Goal: Task Accomplishment & Management: Complete application form

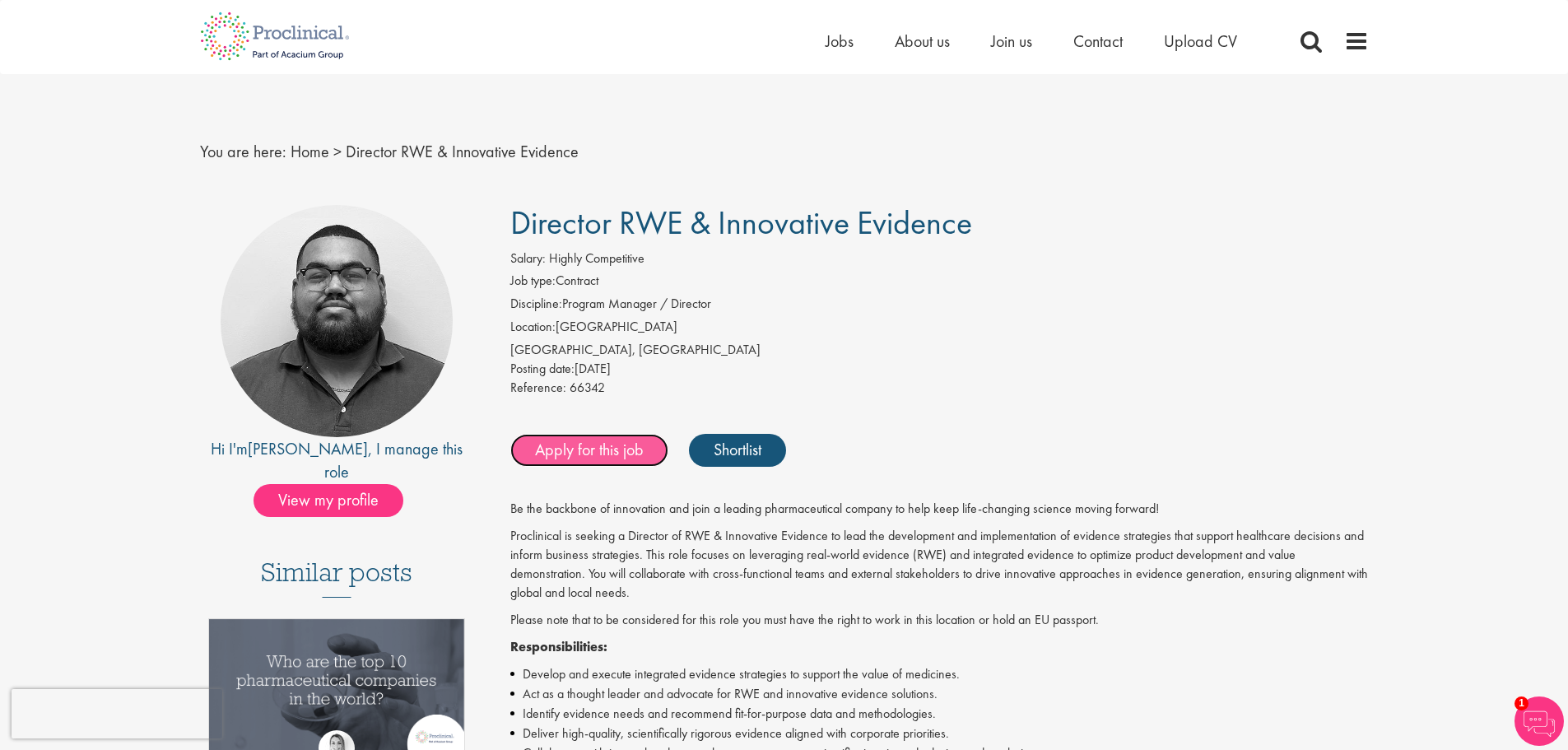
click at [623, 458] on link "Apply for this job" at bounding box center [589, 450] width 158 height 33
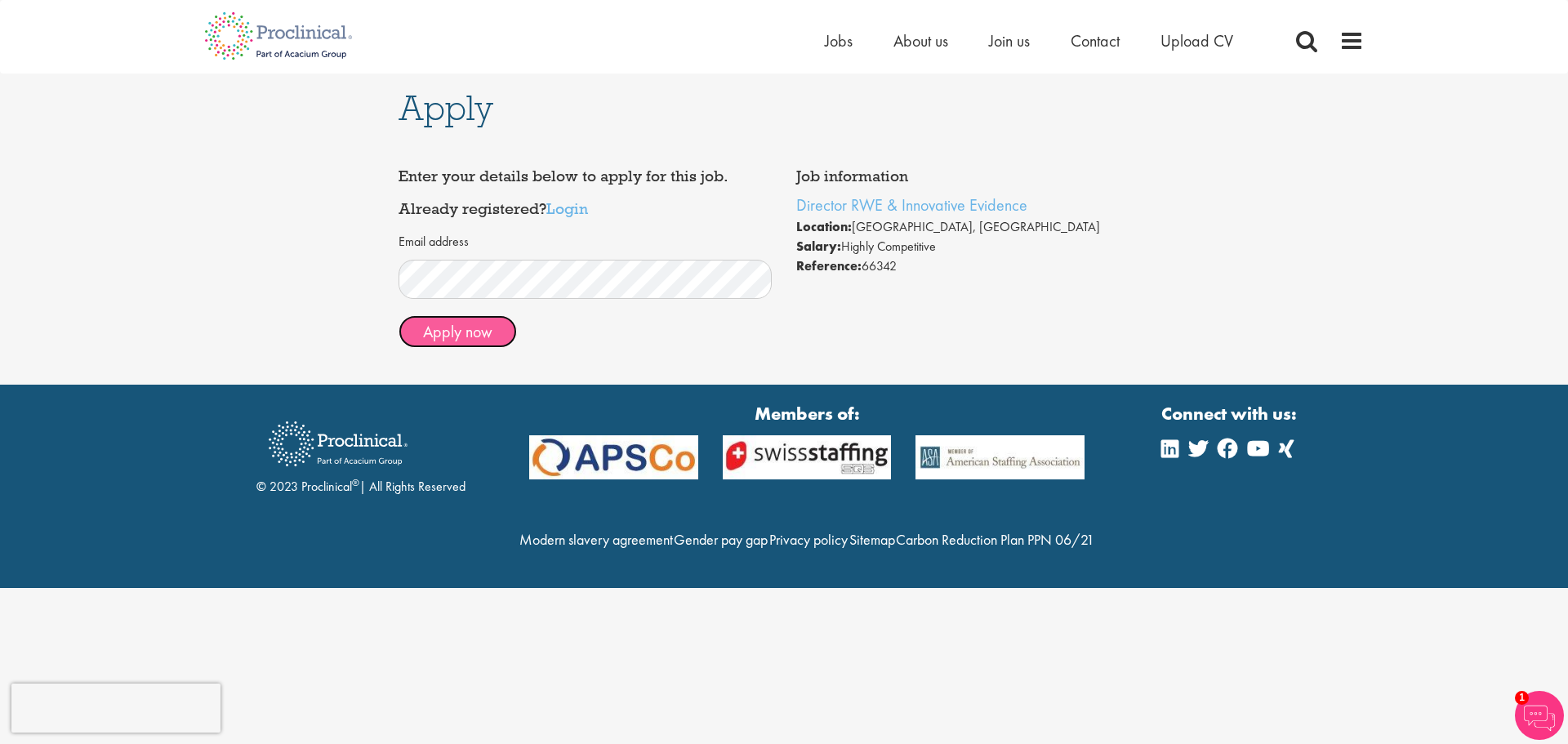
click at [477, 326] on button "Apply now" at bounding box center [457, 331] width 119 height 33
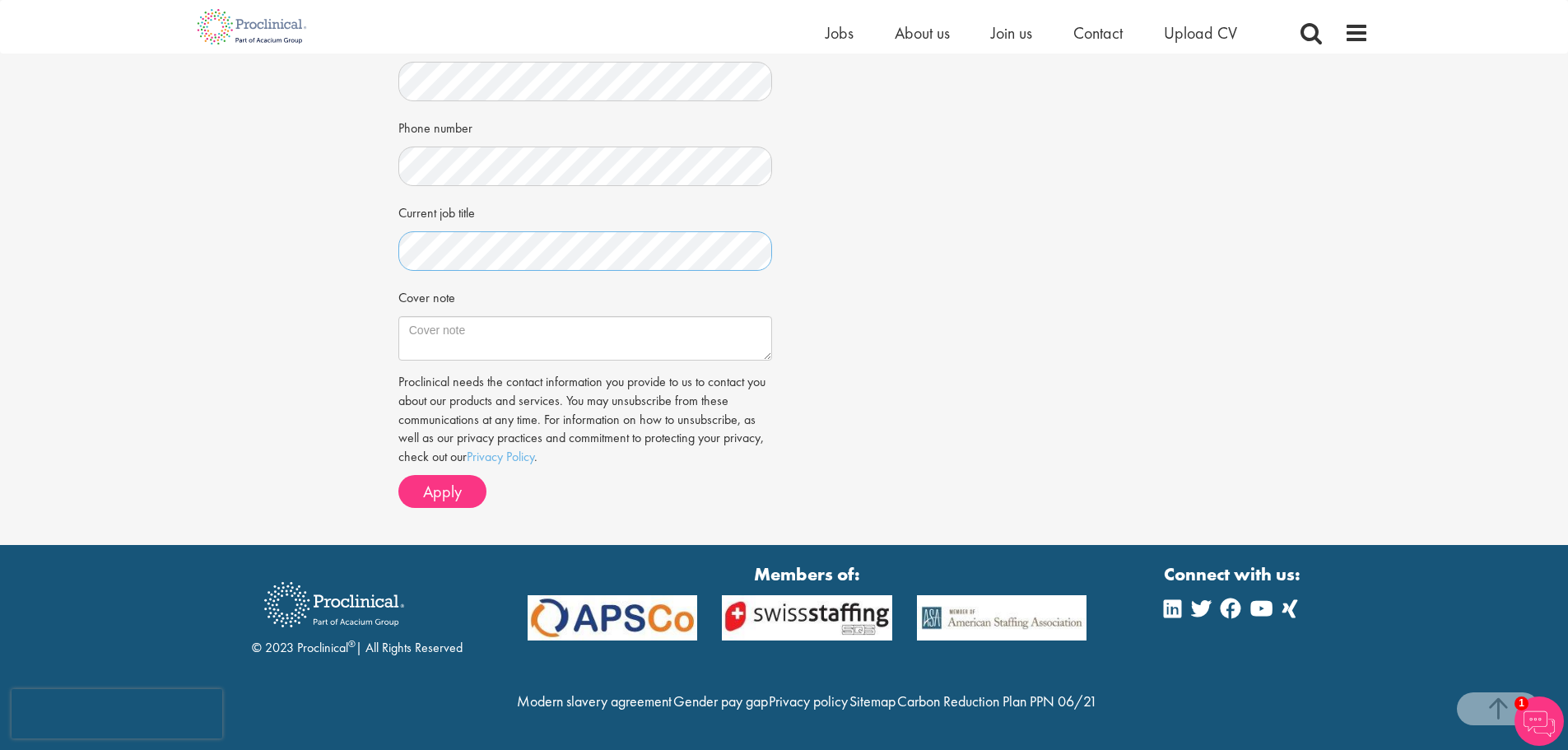
scroll to position [417, 0]
click at [475, 317] on textarea "Cover note" at bounding box center [585, 339] width 374 height 45
paste textarea "21 August 2025 Hiring Manager Re: Application for Director, Real-World Evidence…"
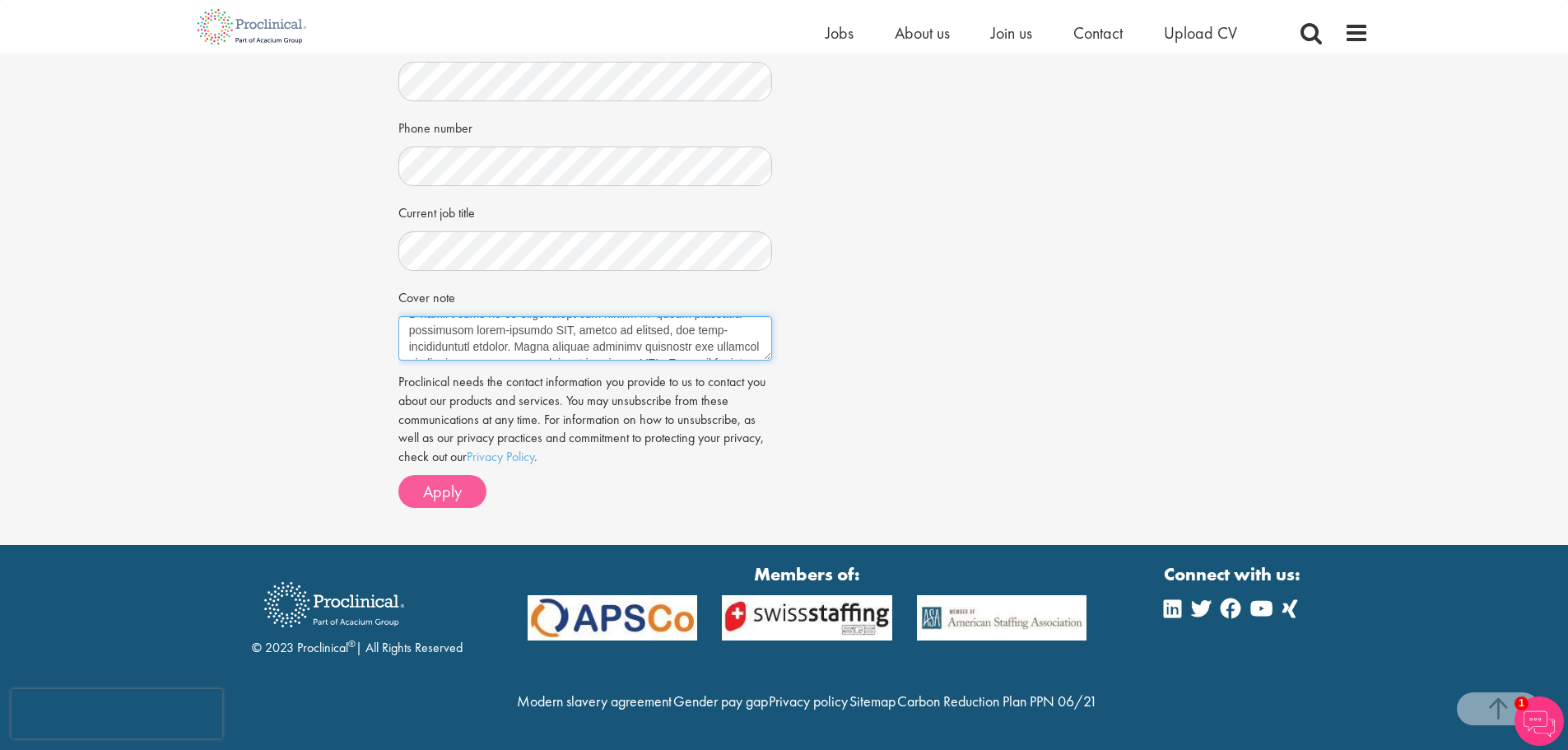
type textarea "21 August 2025 Hiring Manager Re: Application for Director, Real-World Evidence…"
click at [445, 481] on span "Apply" at bounding box center [442, 492] width 39 height 21
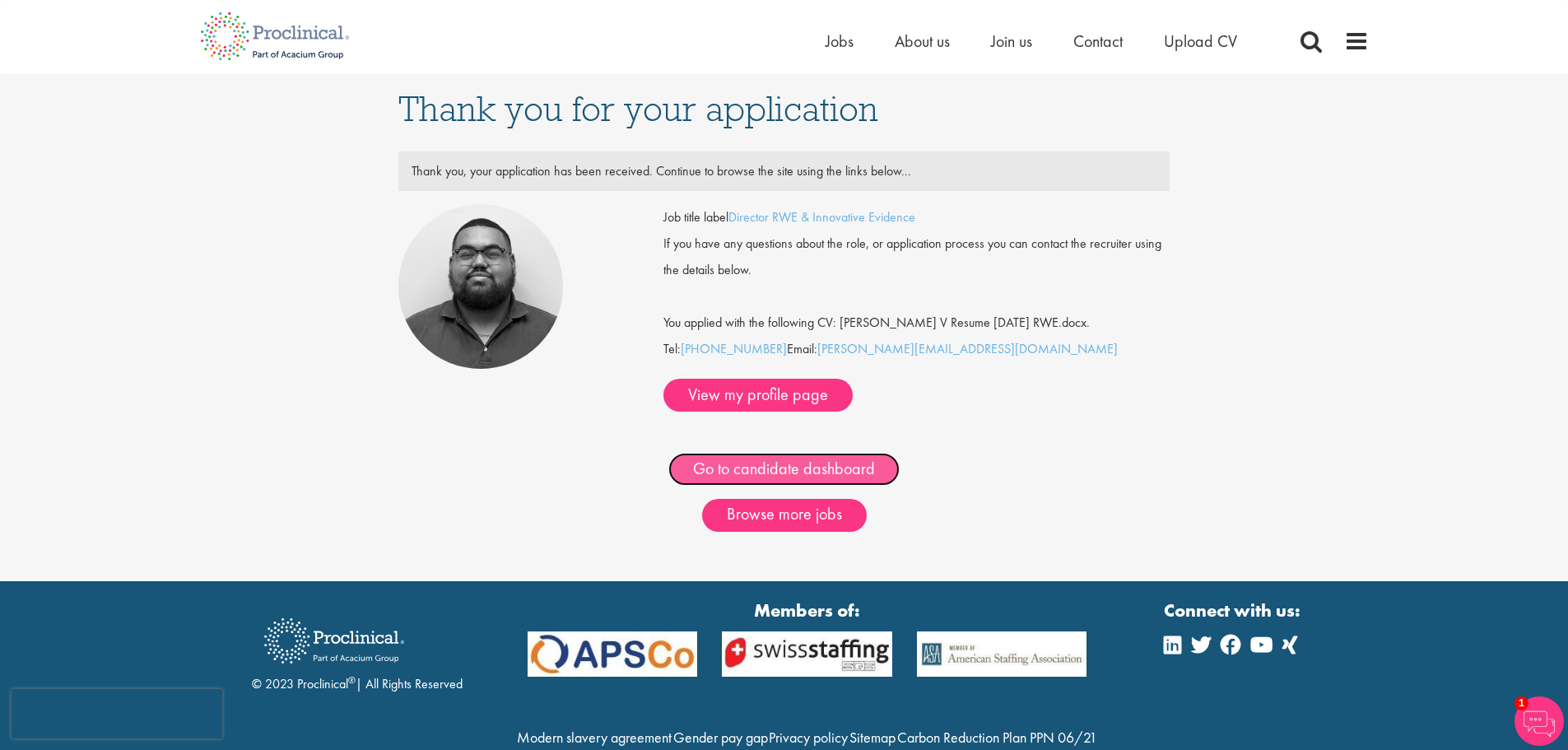
click at [848, 453] on link "Go to candidate dashboard" at bounding box center [783, 469] width 231 height 33
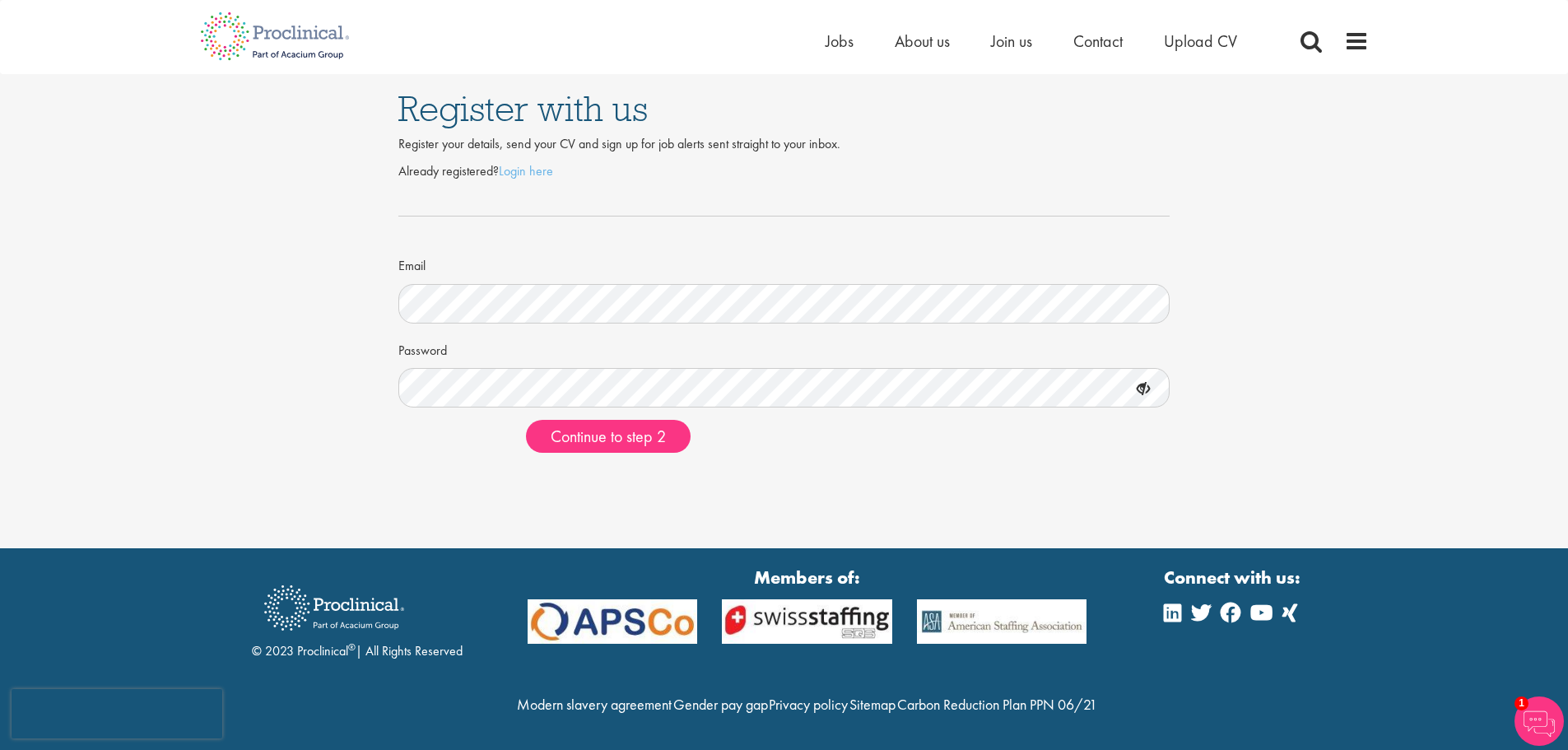
drag, startPoint x: 943, startPoint y: 486, endPoint x: 949, endPoint y: 473, distance: 14.3
click at [947, 477] on div "Register with us Register your details, send your CV and sign up for job alerts…" at bounding box center [784, 274] width 1568 height 548
click at [526, 420] on button "Continue to step 2" at bounding box center [608, 436] width 165 height 33
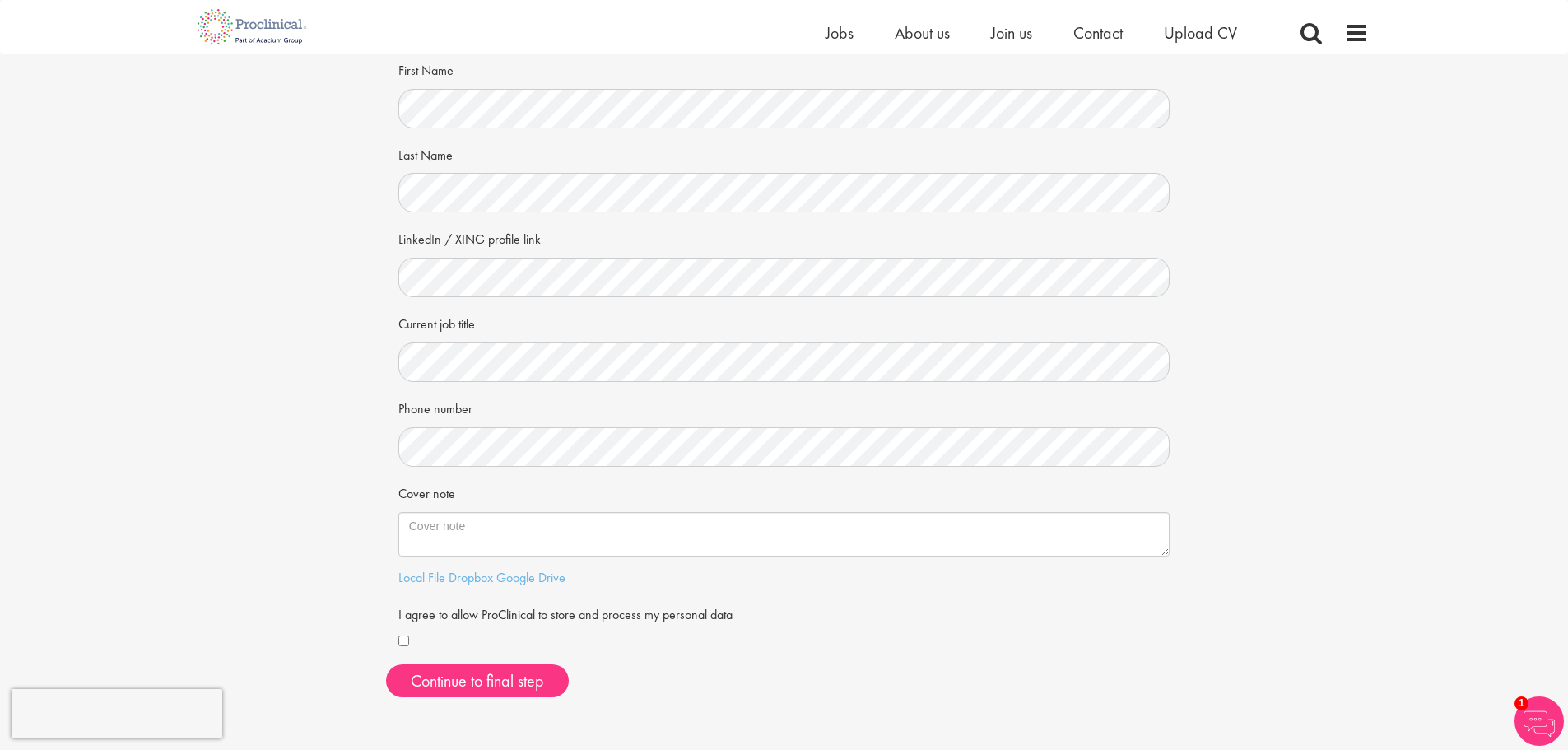
scroll to position [247, 0]
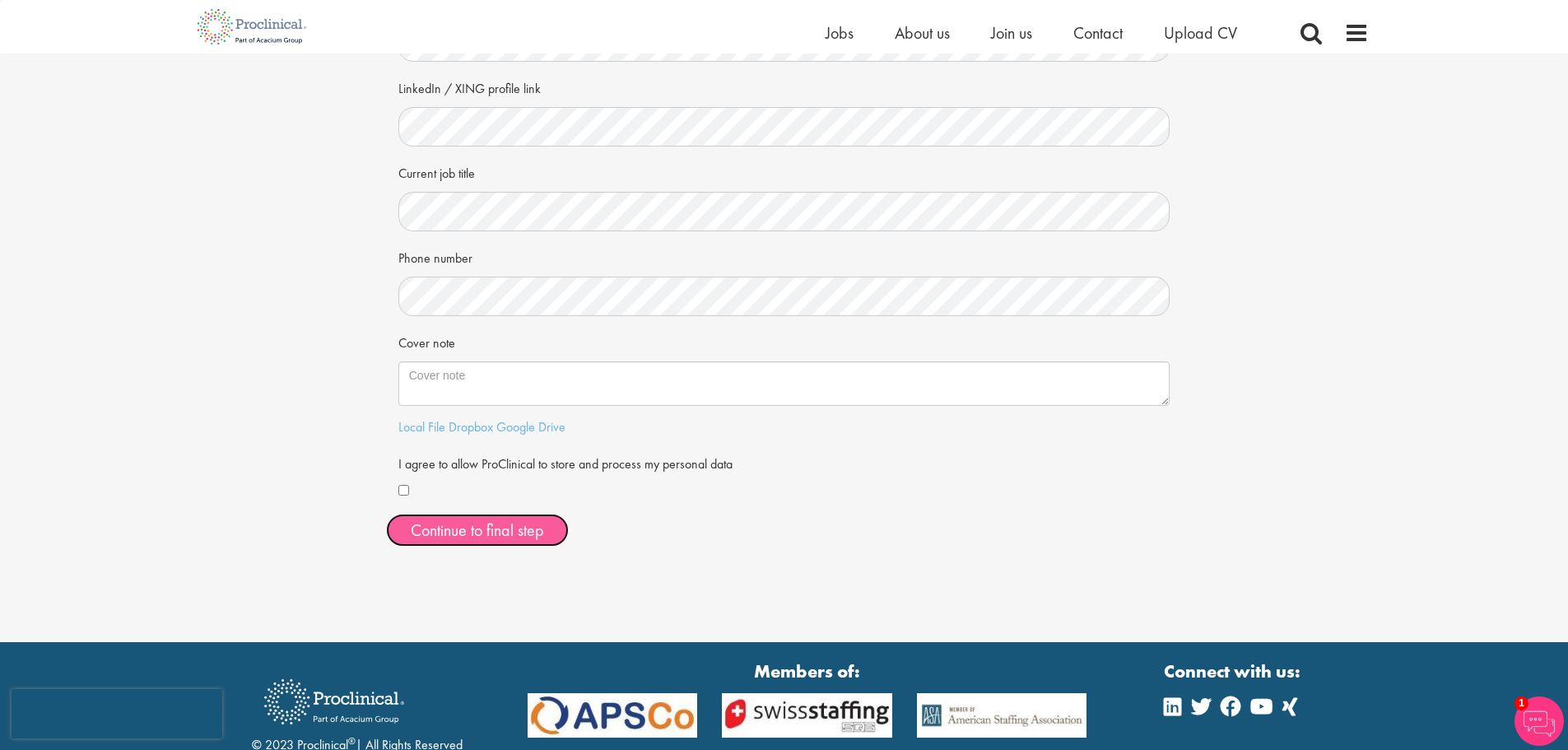
click at [423, 523] on button "Continue to final step" at bounding box center [477, 530] width 183 height 33
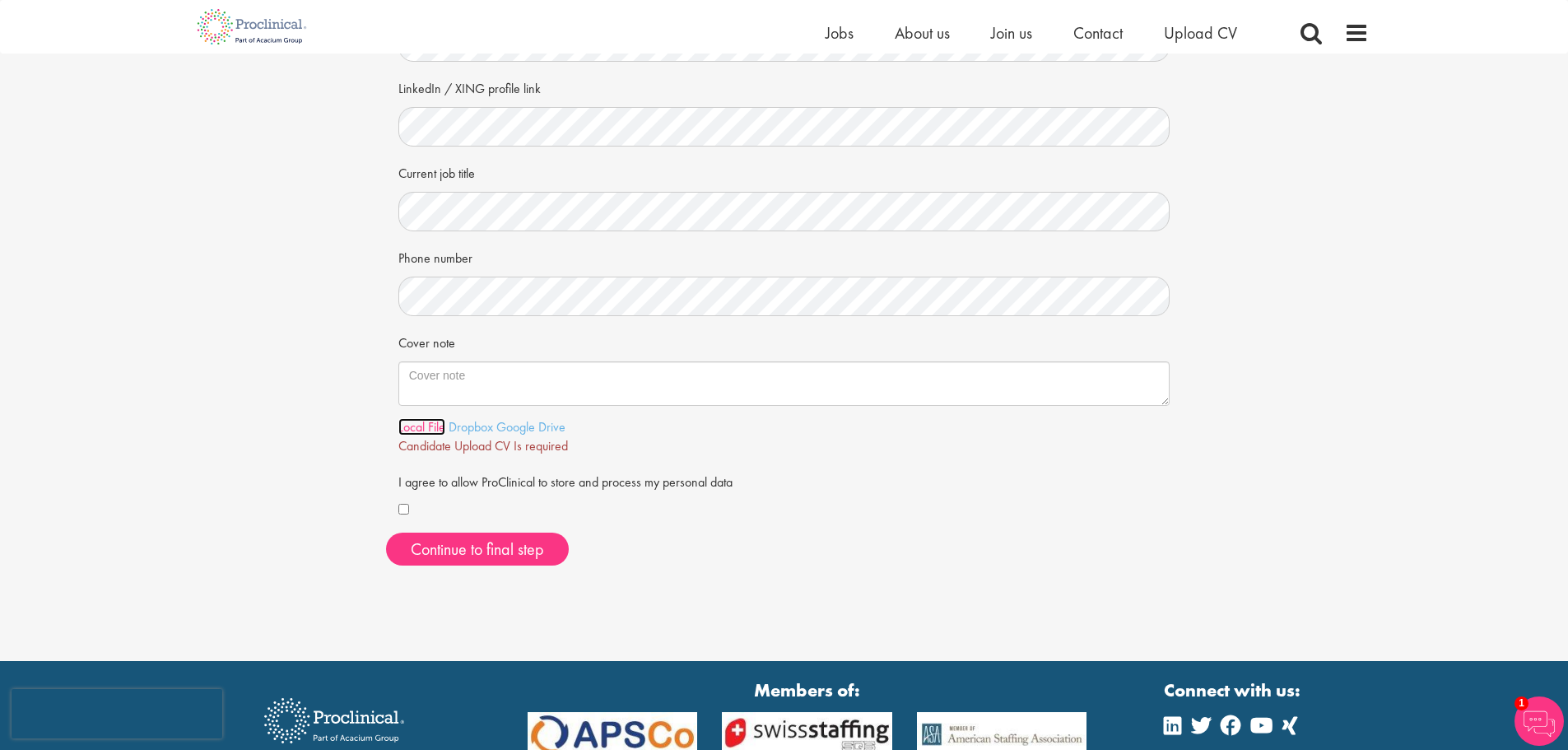
click at [420, 428] on link "Local File" at bounding box center [422, 427] width 47 height 18
click at [455, 375] on textarea "Cover note" at bounding box center [784, 384] width 772 height 45
paste textarea "21 August 2025 Hiring Manager Re: Application for Director, Real-World Evidence…"
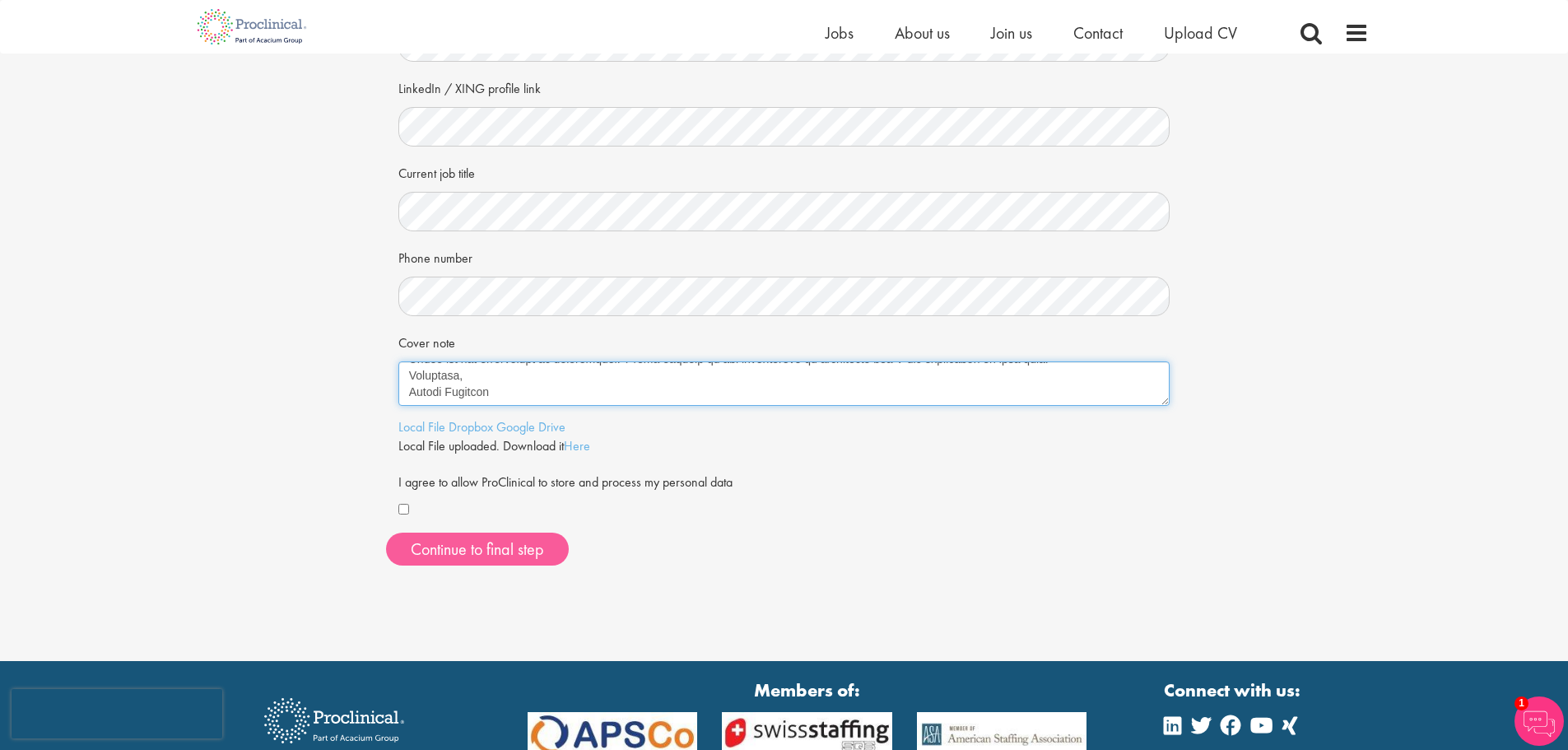
type textarea "21 August 2025 Hiring Manager Re: Application for Director, Real-World Evidence…"
click at [470, 552] on span "Continue to final step" at bounding box center [477, 549] width 133 height 21
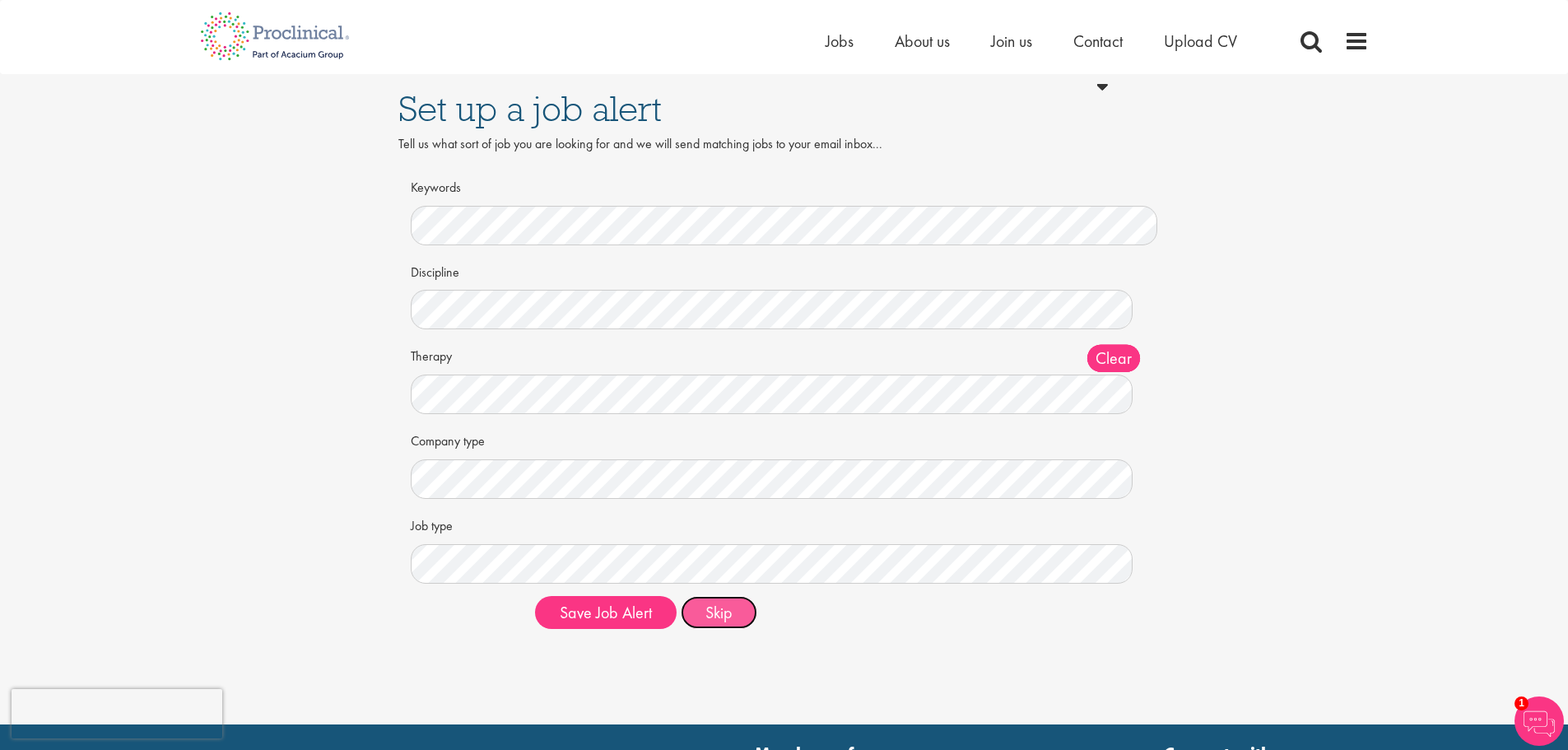
click at [712, 616] on button "Skip" at bounding box center [719, 613] width 77 height 33
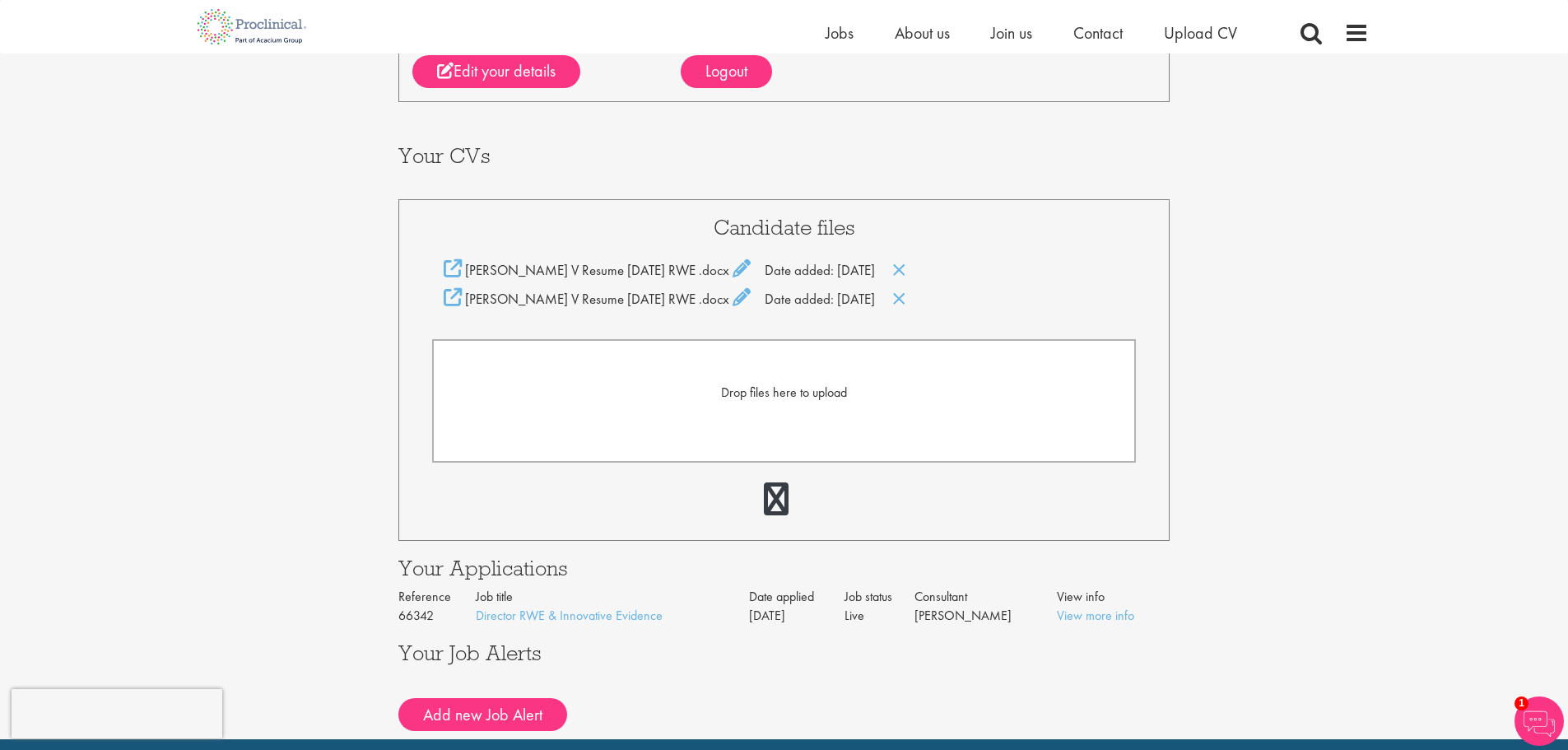
scroll to position [247, 0]
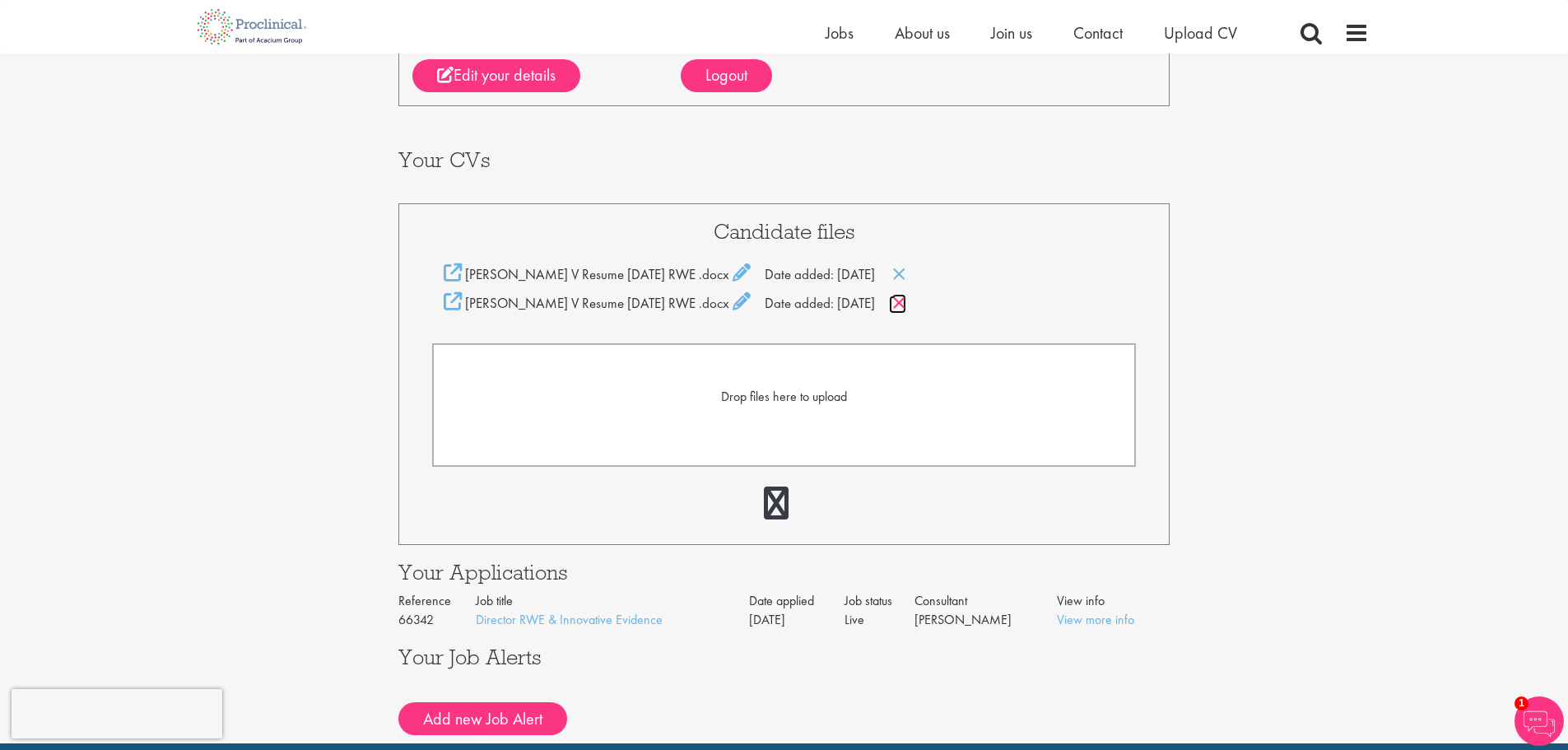
click at [894, 304] on icon at bounding box center [899, 303] width 14 height 19
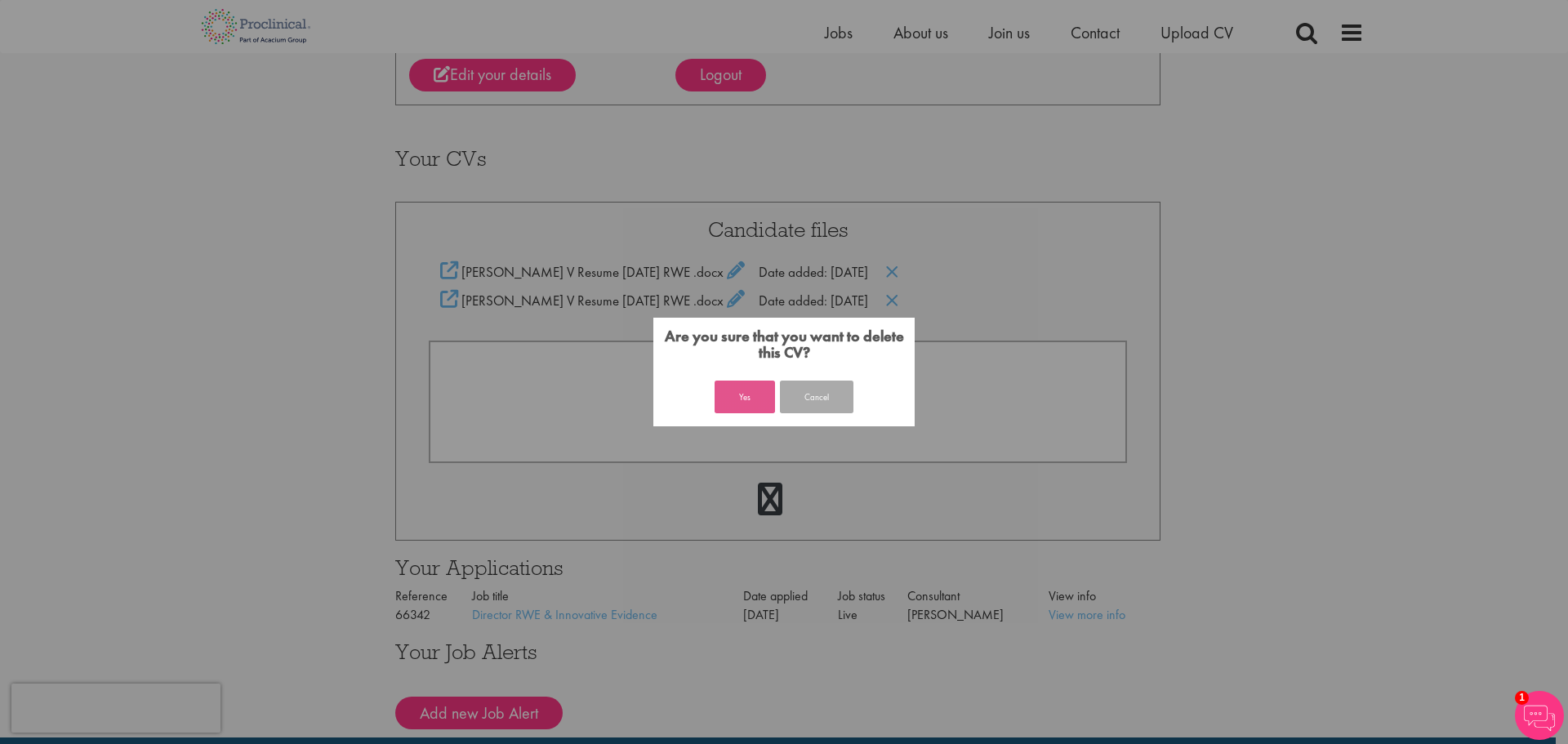
click at [753, 404] on button "Yes" at bounding box center [744, 397] width 61 height 33
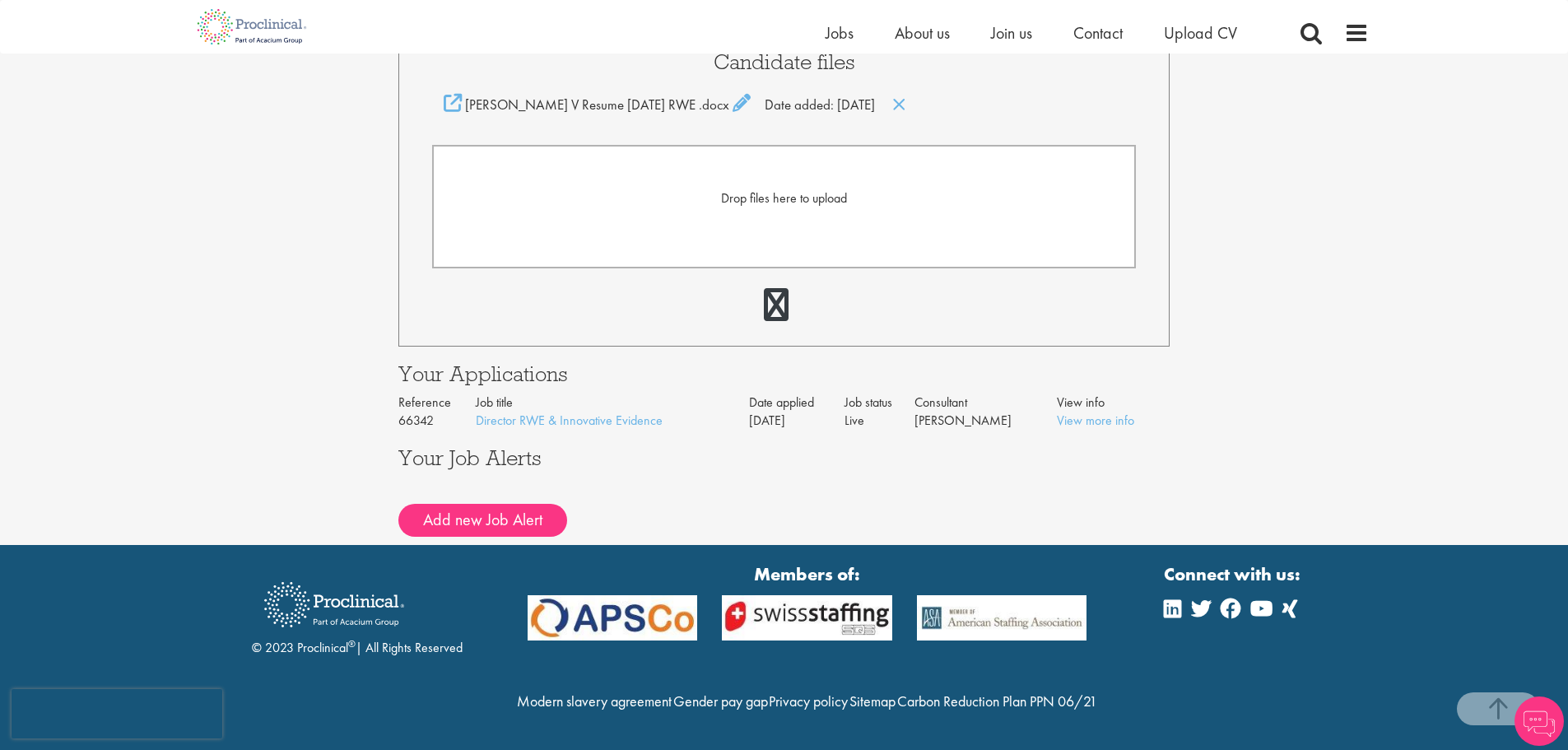
scroll to position [452, 0]
click at [1108, 412] on link "View more info" at bounding box center [1095, 421] width 77 height 18
